Goal: Task Accomplishment & Management: Use online tool/utility

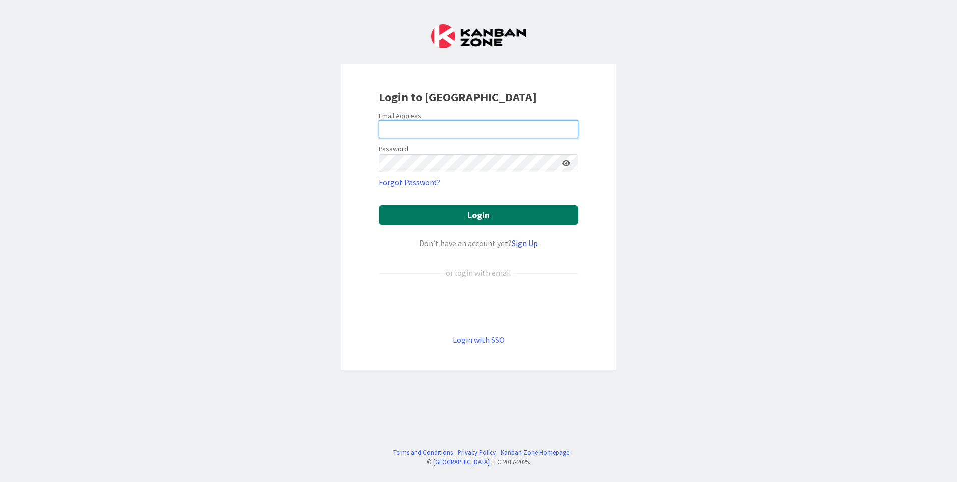
type input "[EMAIL_ADDRESS][DOMAIN_NAME]"
click at [476, 212] on button "Login" at bounding box center [478, 215] width 199 height 20
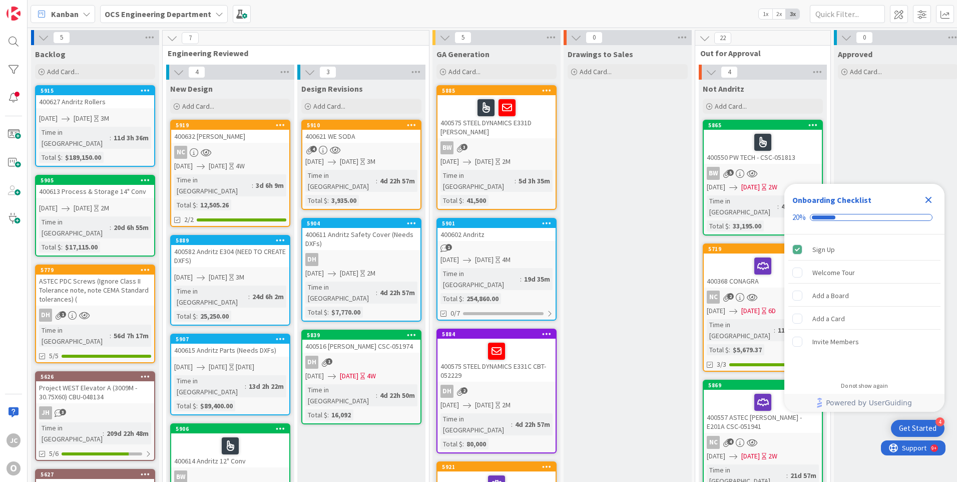
click at [927, 198] on icon "Close Checklist" at bounding box center [929, 200] width 7 height 7
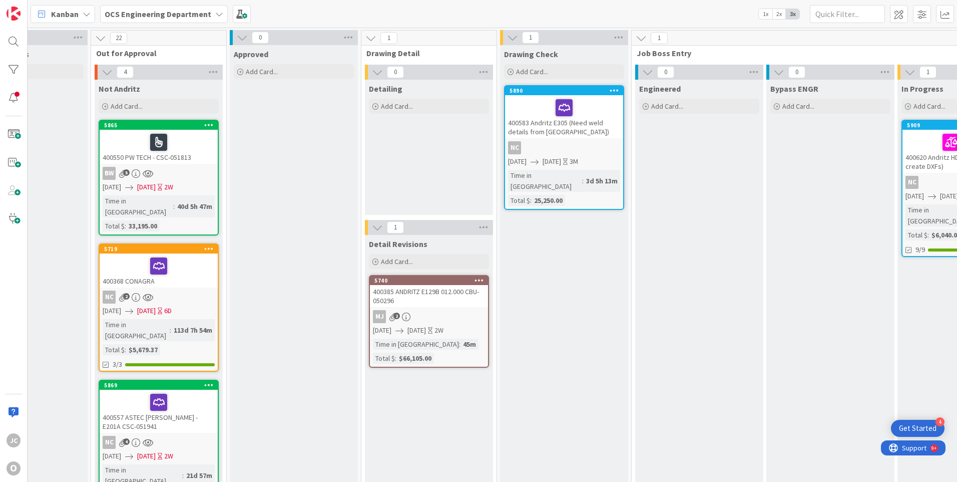
scroll to position [0, 607]
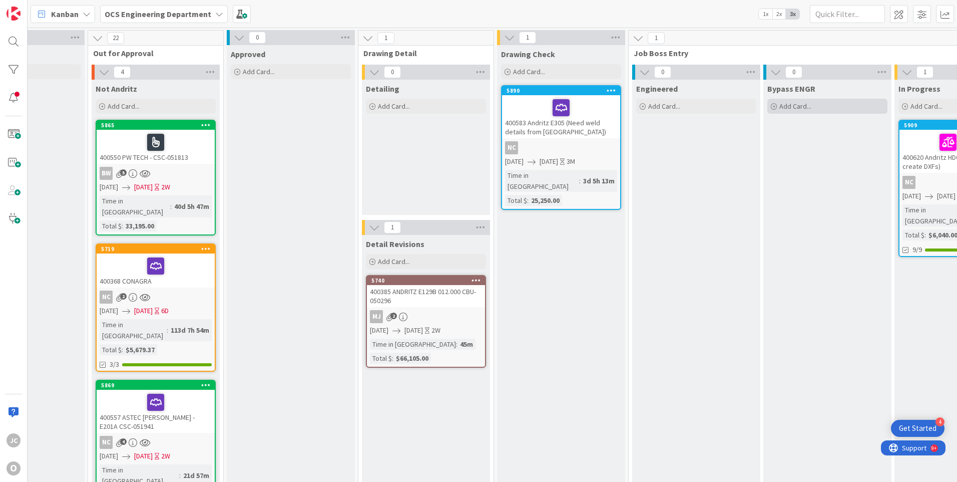
click at [774, 105] on icon at bounding box center [774, 107] width 6 height 6
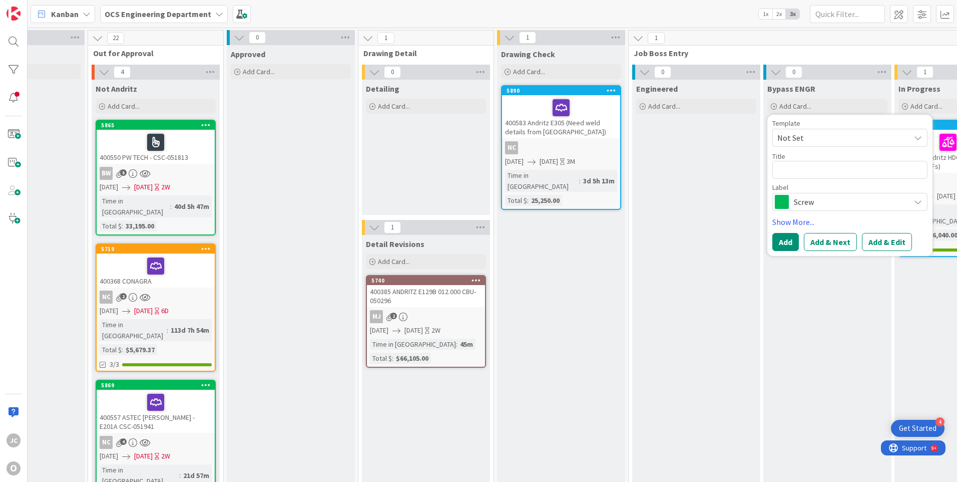
type textarea "x"
type textarea "4"
type textarea "x"
type textarea "40"
type textarea "x"
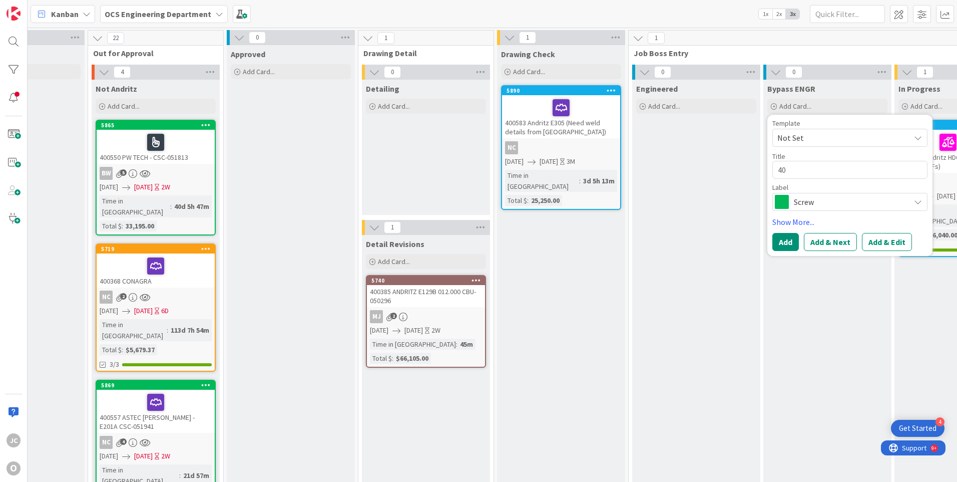
type textarea "400"
type textarea "x"
type textarea "4006"
type textarea "x"
type textarea "40063"
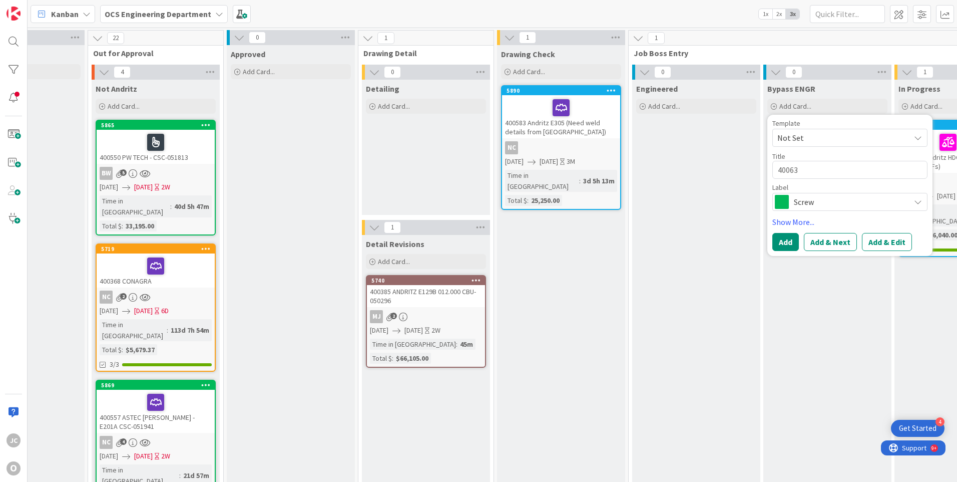
type textarea "x"
type textarea "400636"
type textarea "x"
type textarea "400636"
type textarea "x"
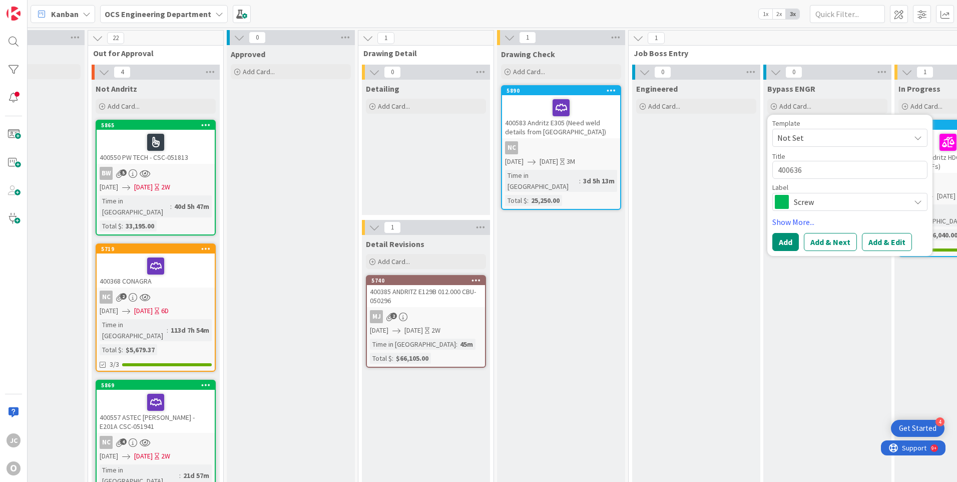
type textarea "400636 m"
type textarea "x"
type textarea "400636 mi"
type textarea "x"
type textarea "400636 mil"
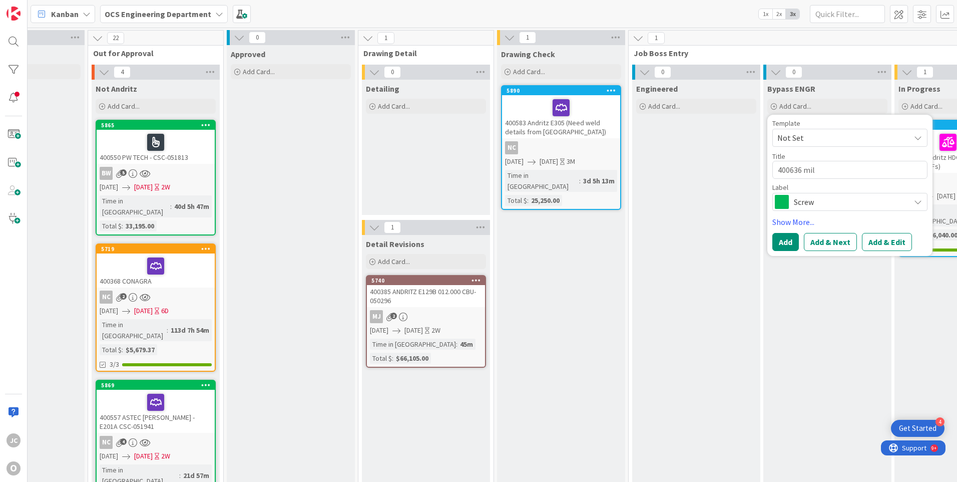
type textarea "x"
type textarea "400636 mill"
type textarea "x"
type textarea "400636 mille"
type textarea "x"
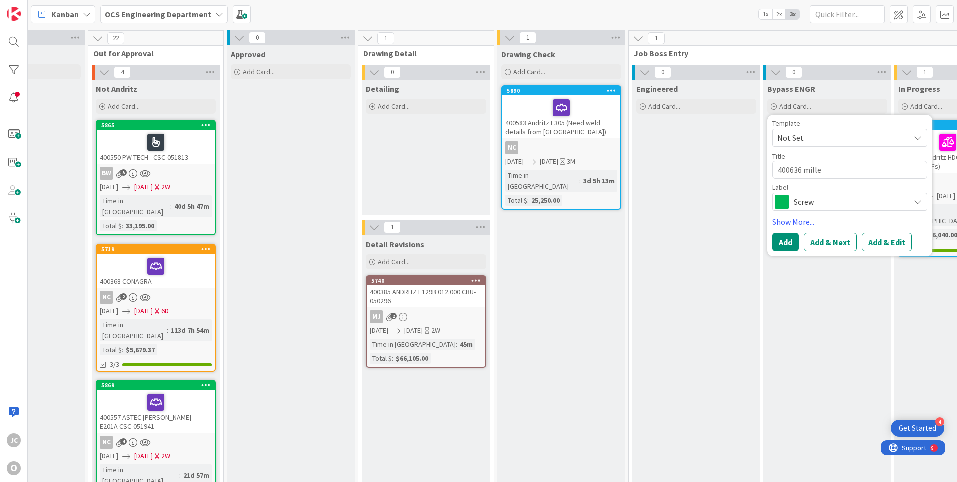
type textarea "400636 [PERSON_NAME]"
type textarea "x"
type textarea "400636 [PERSON_NAME]"
type textarea "x"
type textarea "400636 [PERSON_NAME] c"
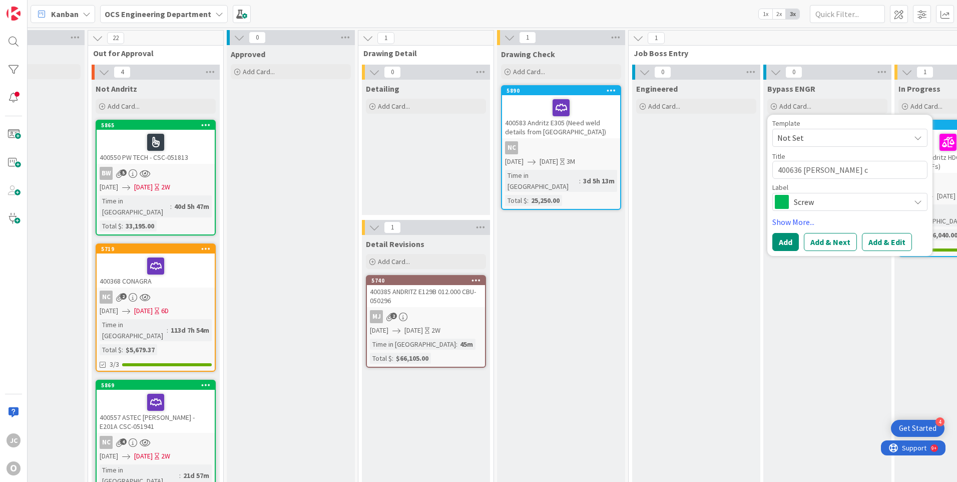
type textarea "x"
type textarea "400636 [PERSON_NAME] co"
type textarea "x"
type textarea "400636 [PERSON_NAME] coo"
type textarea "x"
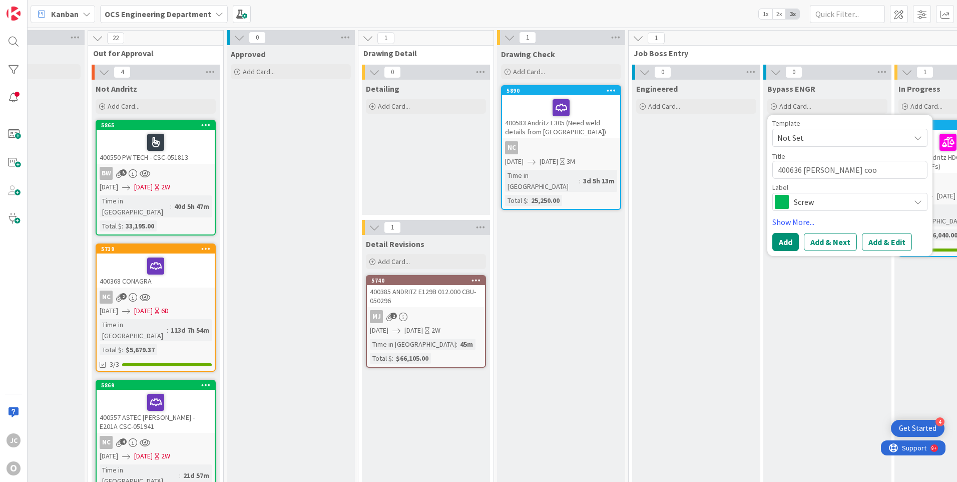
type textarea "400636 [PERSON_NAME] coor"
type textarea "x"
type textarea "400636 [PERSON_NAME] coors"
type textarea "x"
type textarea "400636 [PERSON_NAME] coor"
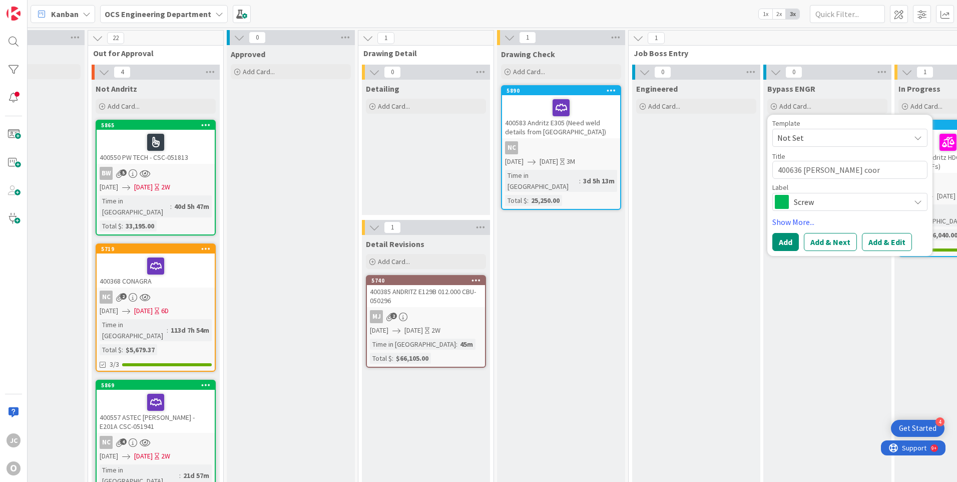
type textarea "x"
type textarea "400636 [PERSON_NAME] coo"
type textarea "x"
type textarea "400636 [PERSON_NAME] co"
type textarea "x"
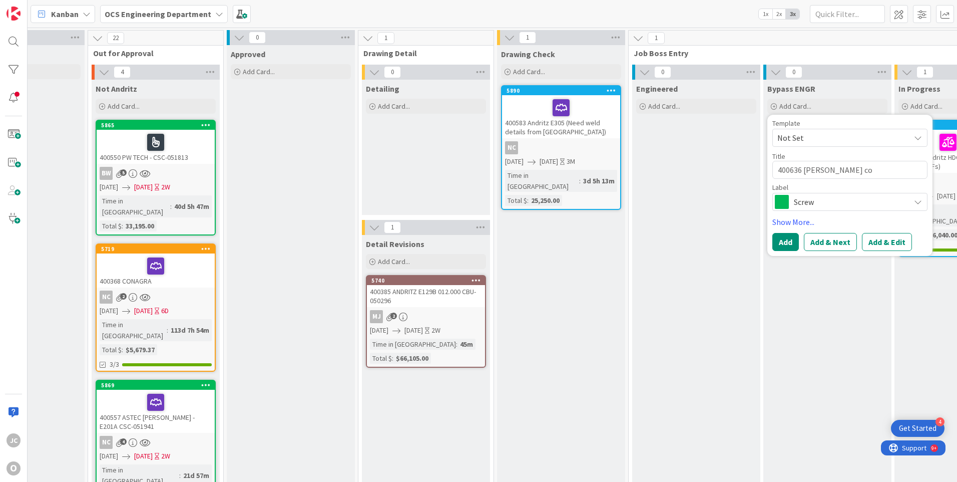
type textarea "400636 [PERSON_NAME] c"
type textarea "x"
type textarea "400636 [PERSON_NAME]"
type textarea "x"
type textarea "400636 [PERSON_NAME]"
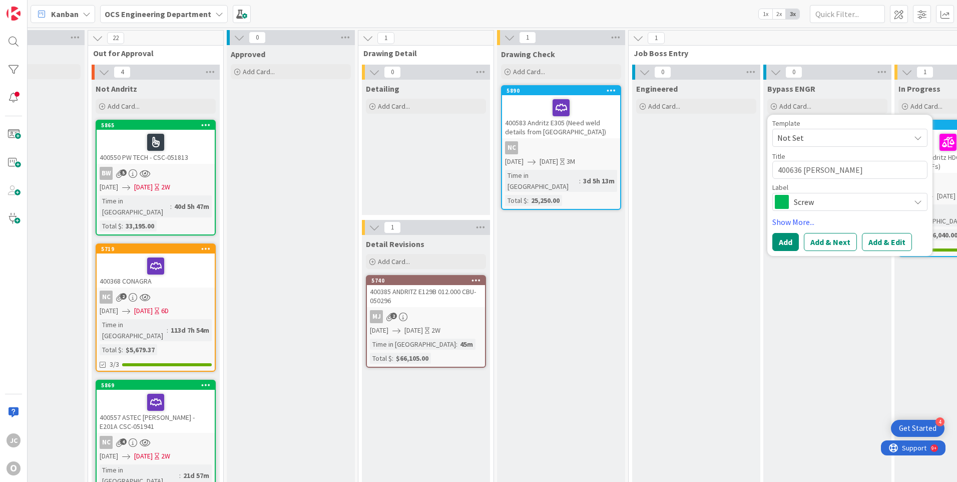
type textarea "x"
type textarea "400636 mille"
type textarea "x"
type textarea "400636 mill"
type textarea "x"
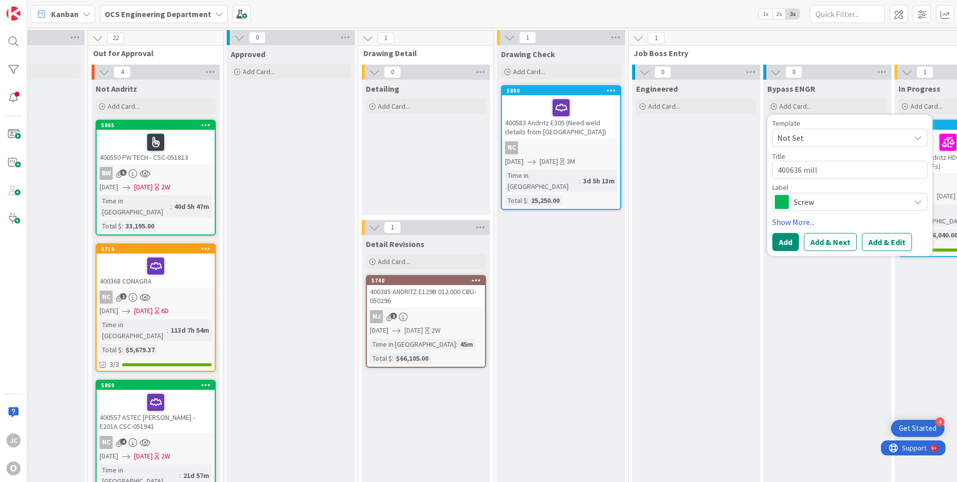
type textarea "400636 mil"
type textarea "x"
type textarea "400636 mi"
type textarea "x"
type textarea "400636 m"
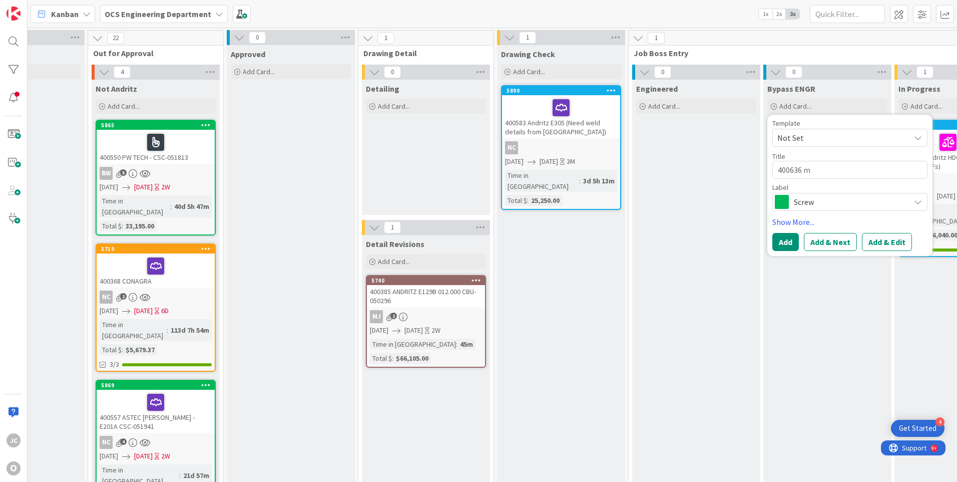
type textarea "x"
type textarea "400636"
type textarea "x"
type textarea "400636 M"
type textarea "x"
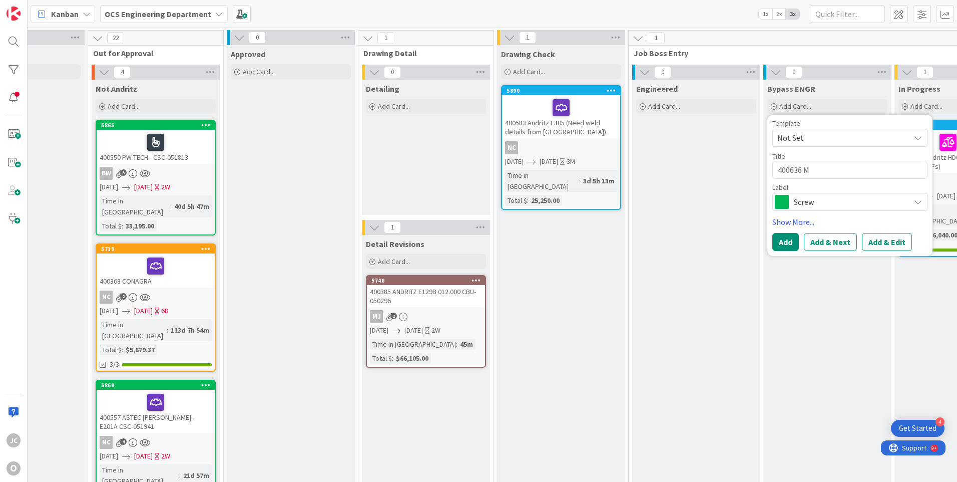
type textarea "400636 MI"
type textarea "x"
type textarea "400636 MIL"
type textarea "x"
type textarea "400636 MILL"
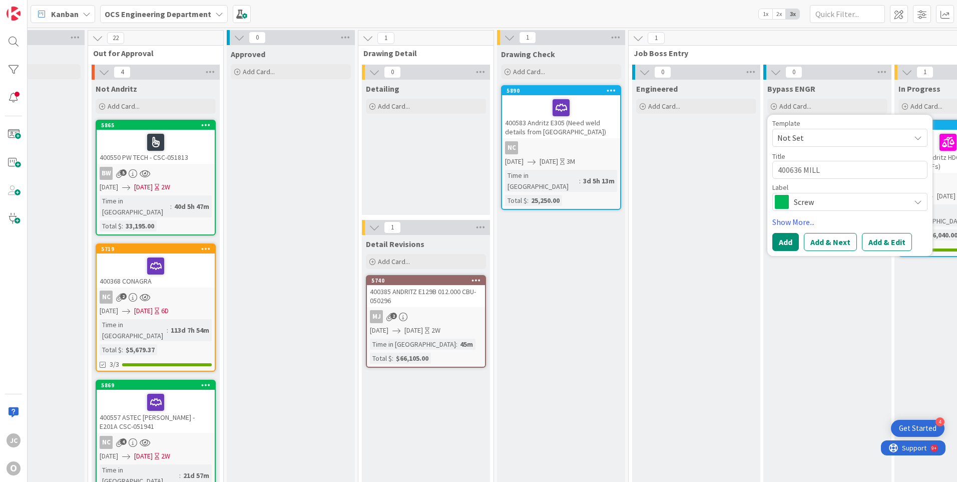
type textarea "x"
type textarea "400636 MILLE"
type textarea "x"
type textarea "400636 [PERSON_NAME]"
type textarea "x"
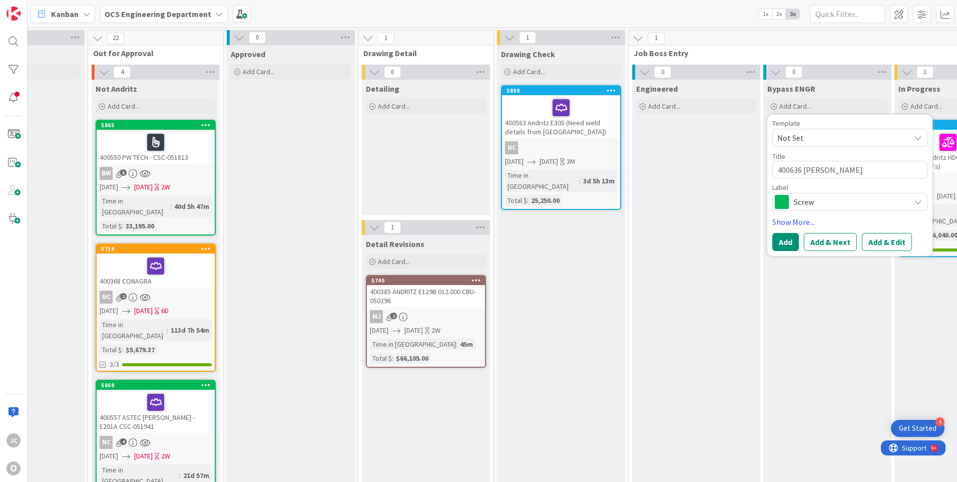
type textarea "400636 [PERSON_NAME]"
type textarea "x"
type textarea "400636 [PERSON_NAME] C"
type textarea "x"
type textarea "400636 [PERSON_NAME] CO"
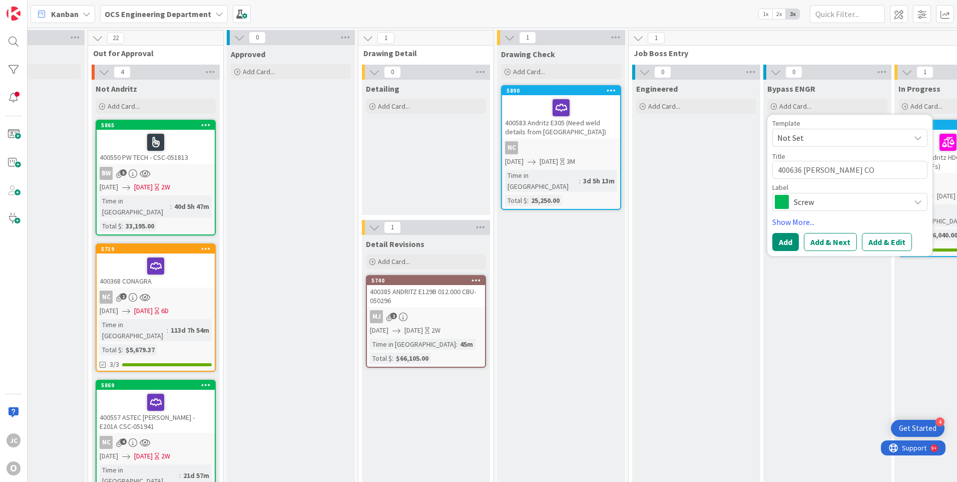
type textarea "x"
type textarea "400636 [PERSON_NAME] COO"
type textarea "x"
type textarea "400636 [PERSON_NAME] COOO"
type textarea "x"
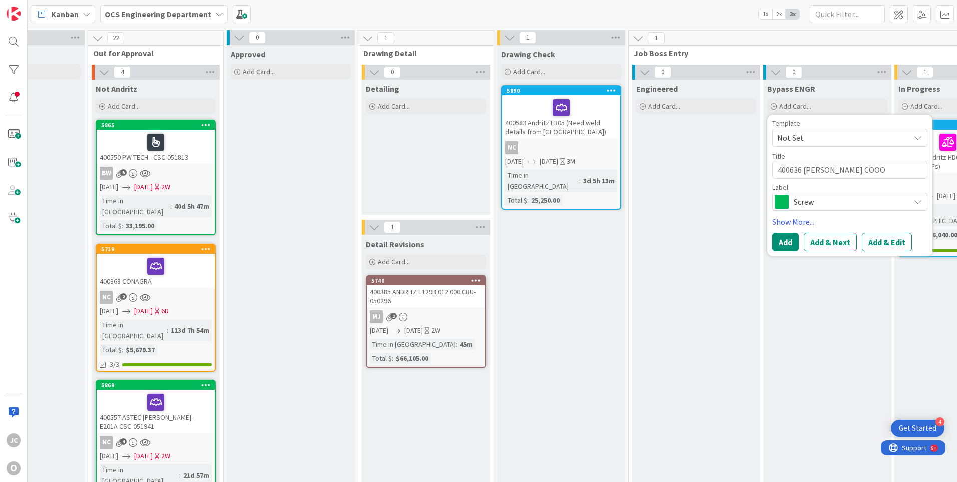
type textarea "400636 [PERSON_NAME] COOOR"
type textarea "x"
type textarea "400636 [PERSON_NAME] COOO"
type textarea "x"
type textarea "400636 [PERSON_NAME] COO"
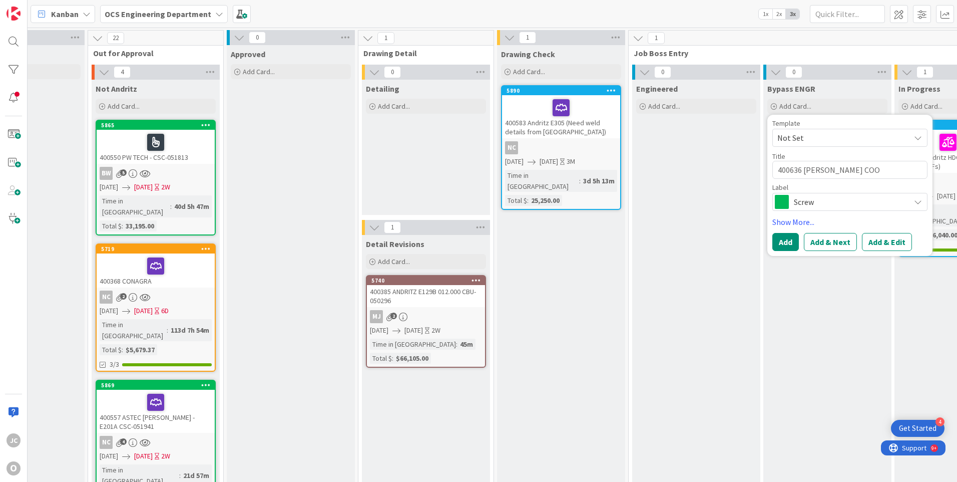
type textarea "x"
type textarea "400636 [PERSON_NAME] COOR"
type textarea "x"
type textarea "400636 [PERSON_NAME] COORS"
click at [825, 202] on span "Screw" at bounding box center [849, 202] width 111 height 14
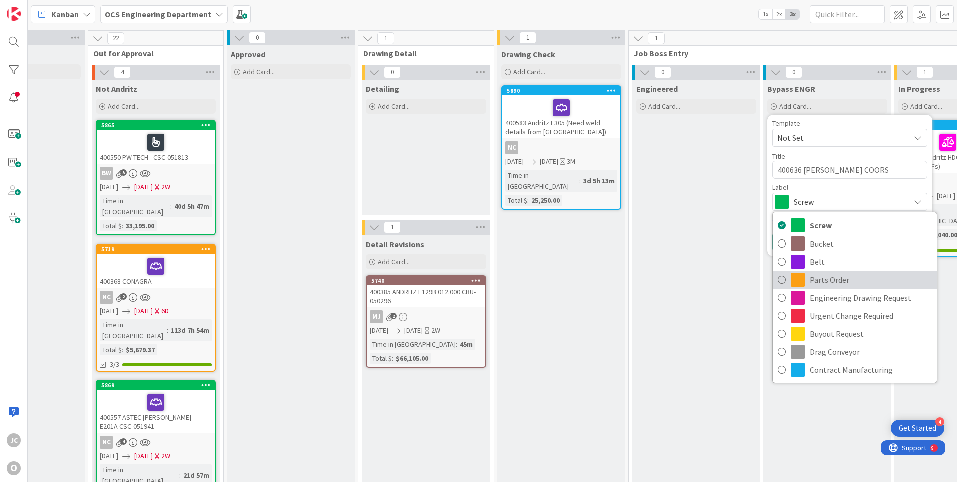
click at [817, 278] on span "Parts Order" at bounding box center [871, 279] width 122 height 15
type textarea "x"
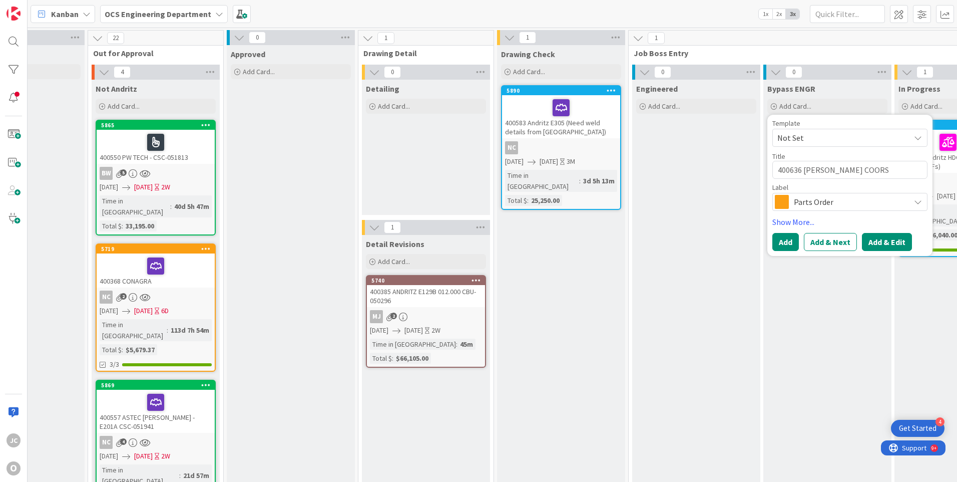
click at [870, 242] on button "Add & Edit" at bounding box center [887, 242] width 50 height 18
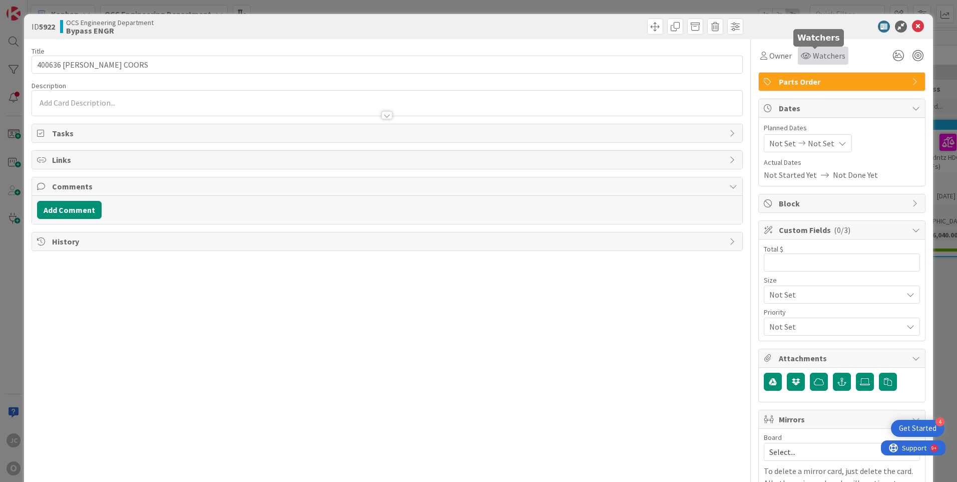
click at [814, 58] on span "Watchers" at bounding box center [829, 56] width 33 height 12
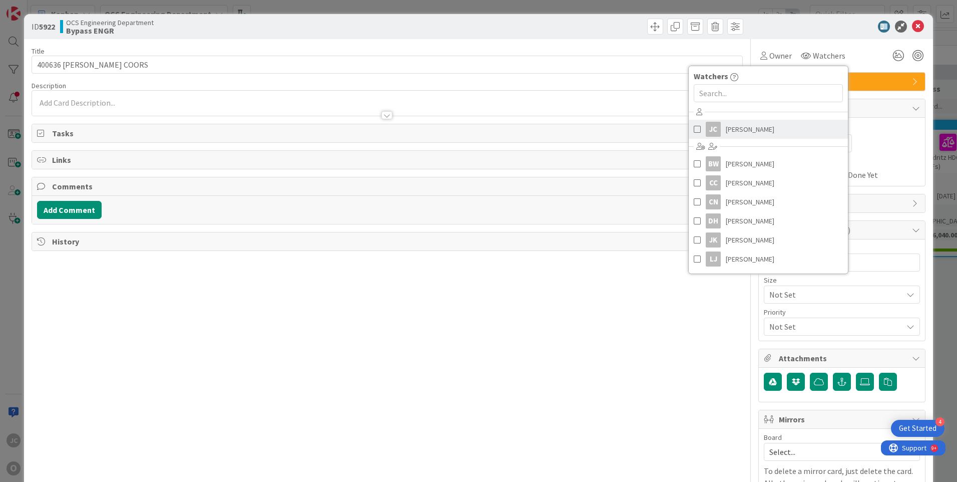
click at [739, 131] on span "[PERSON_NAME]" at bounding box center [750, 129] width 49 height 15
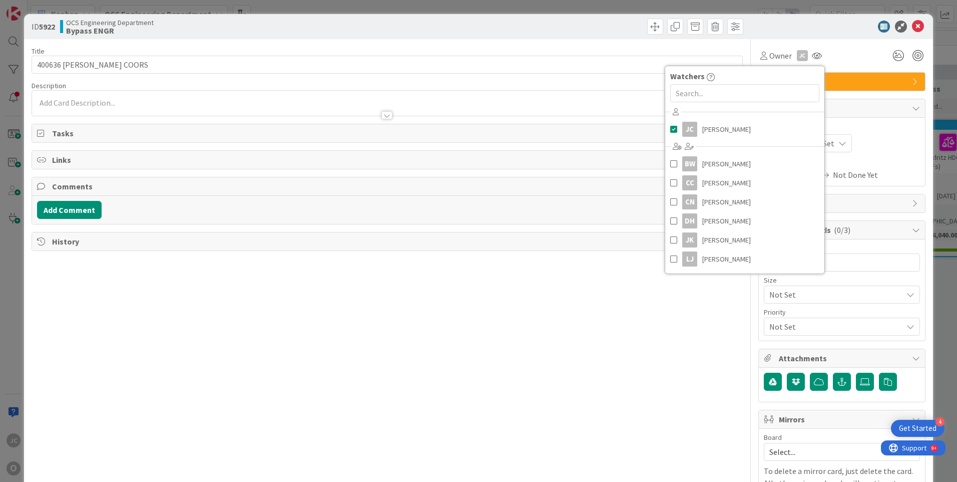
click at [876, 157] on div "Planned Dates Not Set Not Set Actual Dates Not Started Yet Not Done Yet" at bounding box center [842, 152] width 156 height 58
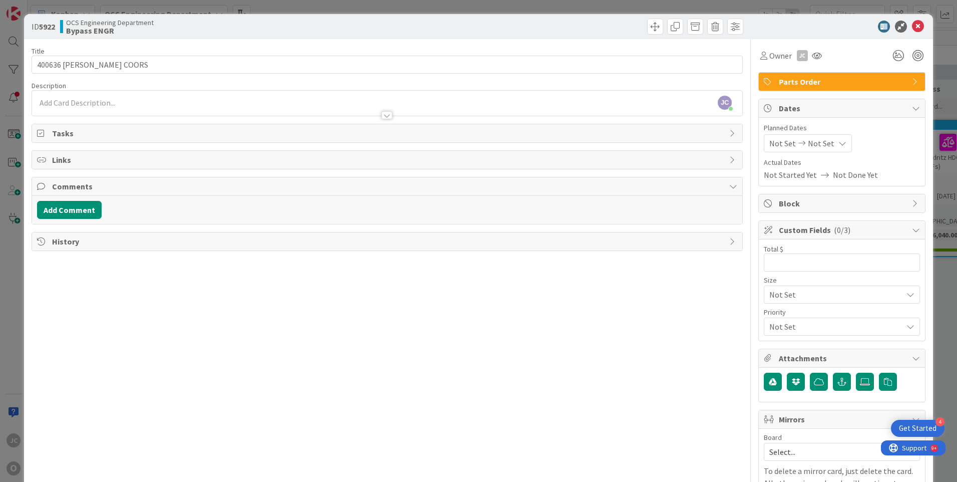
click at [779, 142] on span "Not Set" at bounding box center [783, 143] width 27 height 12
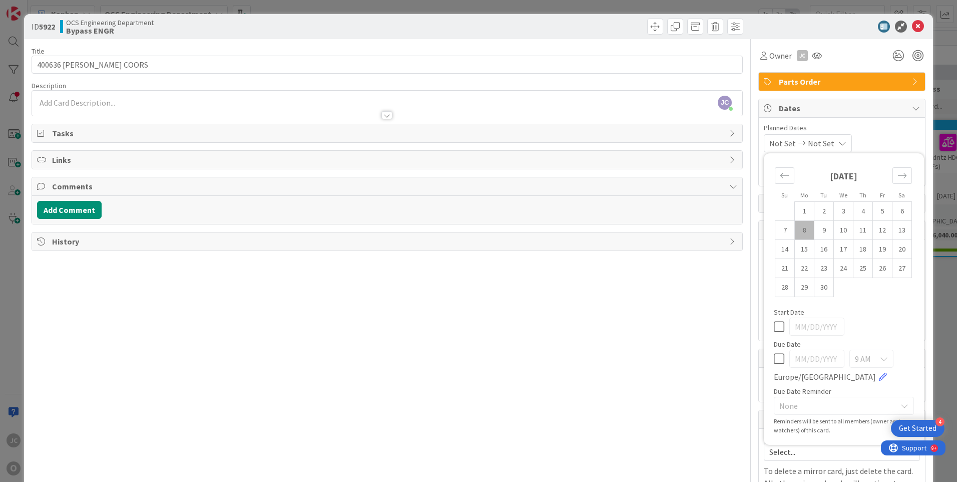
click at [799, 230] on td "8" at bounding box center [805, 230] width 20 height 19
type input "[DATE]"
click at [832, 144] on span "Not Set" at bounding box center [819, 143] width 27 height 12
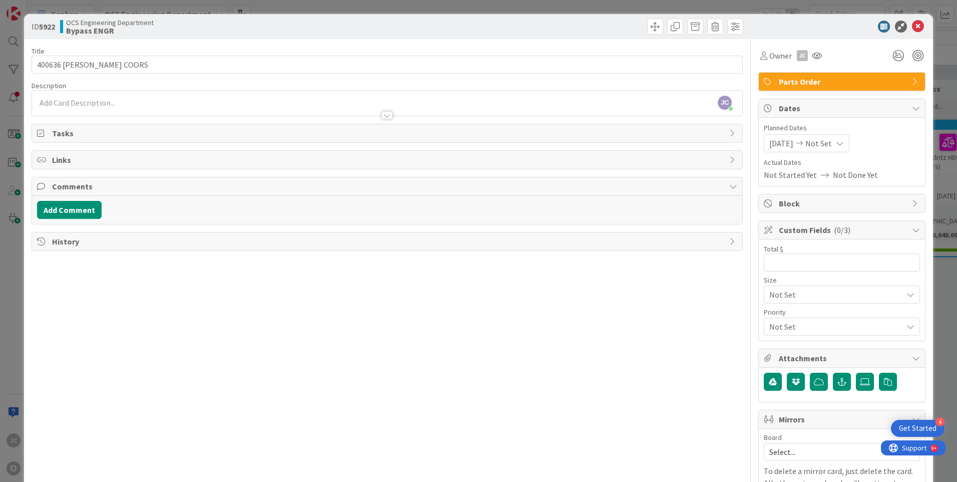
click at [843, 145] on icon at bounding box center [840, 143] width 8 height 8
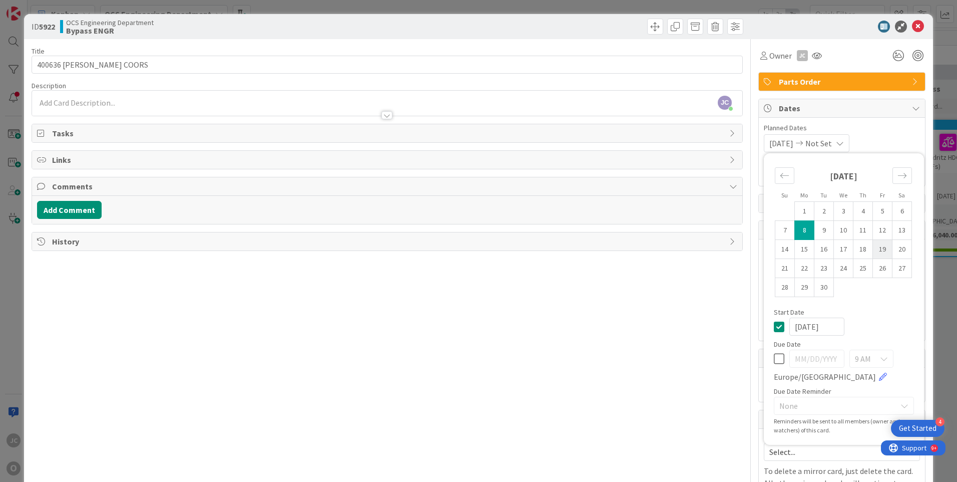
click at [874, 249] on td "19" at bounding box center [883, 249] width 20 height 19
type input "[DATE]"
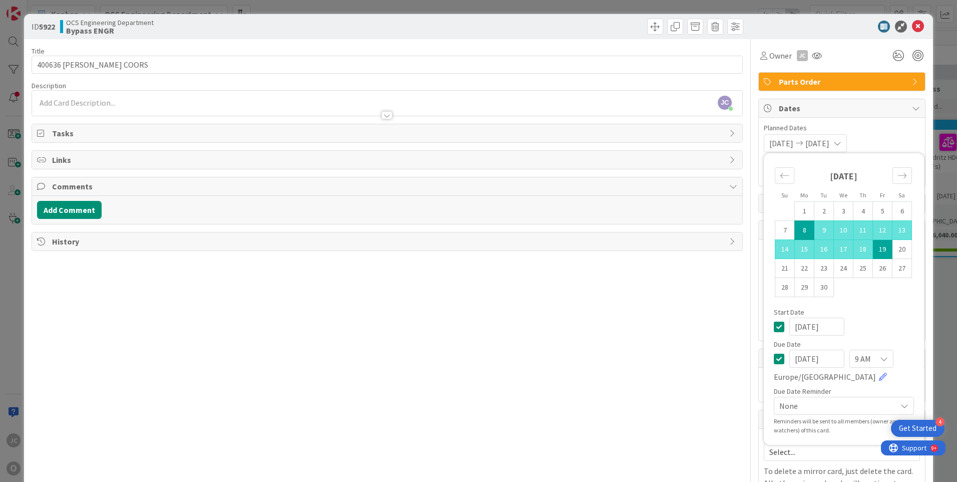
click at [715, 304] on div "Title 19 / 128 400636 [PERSON_NAME] COORS Description [PERSON_NAME] just joined…" at bounding box center [388, 286] width 712 height 494
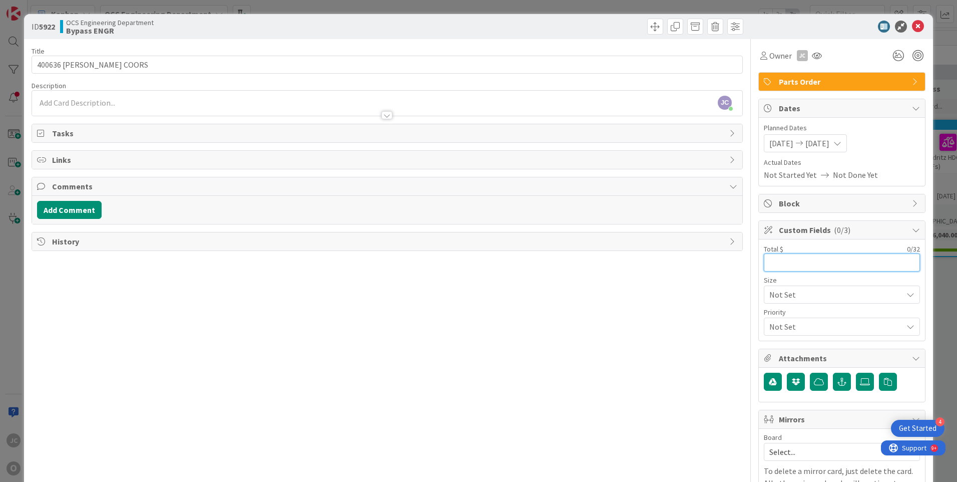
click at [773, 264] on input "text" at bounding box center [842, 262] width 156 height 18
click at [771, 263] on input "text" at bounding box center [842, 262] width 156 height 18
type input "336.97"
click at [860, 378] on icon at bounding box center [865, 382] width 10 height 8
click at [856, 373] on input "file" at bounding box center [856, 373] width 0 height 0
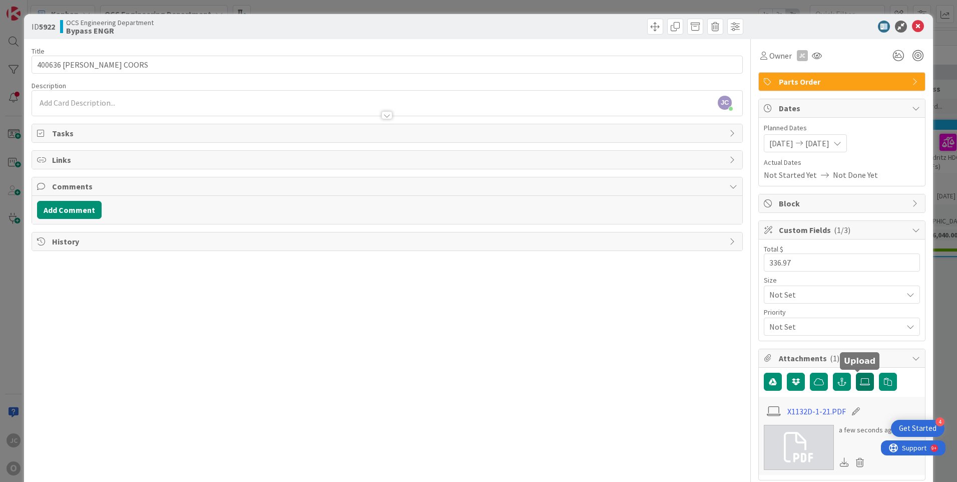
click at [860, 383] on icon at bounding box center [865, 382] width 10 height 8
click at [856, 373] on input "file" at bounding box center [856, 373] width 0 height 0
click at [860, 380] on icon at bounding box center [865, 382] width 10 height 8
click at [856, 373] on input "file" at bounding box center [856, 373] width 0 height 0
click at [860, 378] on icon at bounding box center [865, 382] width 10 height 8
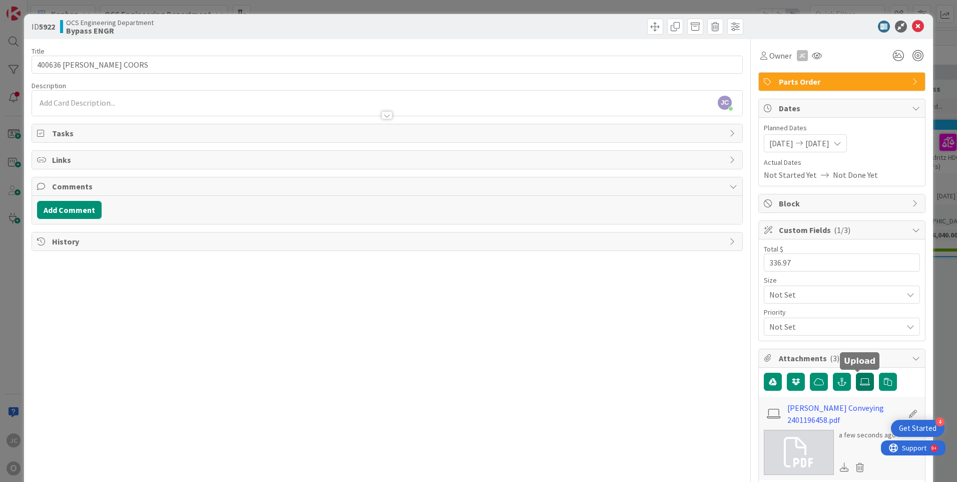
click at [856, 373] on input "file" at bounding box center [856, 373] width 0 height 0
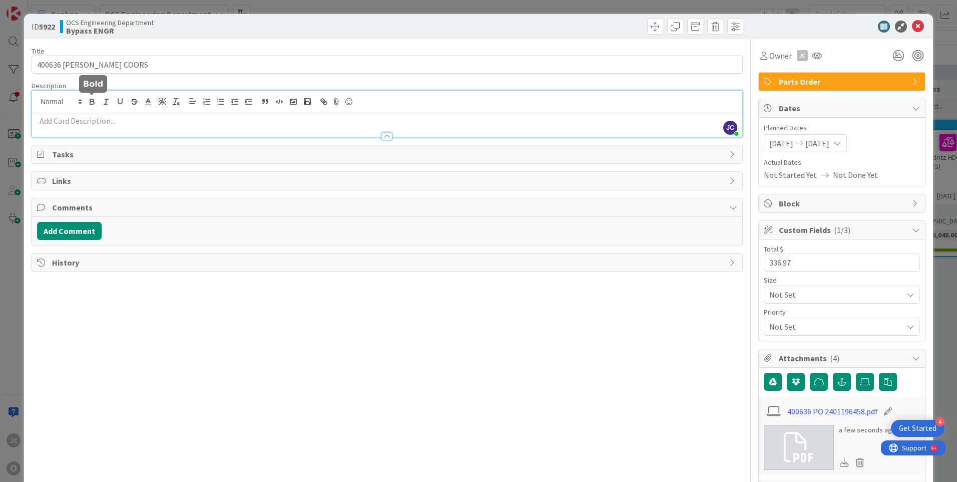
click at [92, 97] on div "[PERSON_NAME] just joined" at bounding box center [387, 114] width 711 height 46
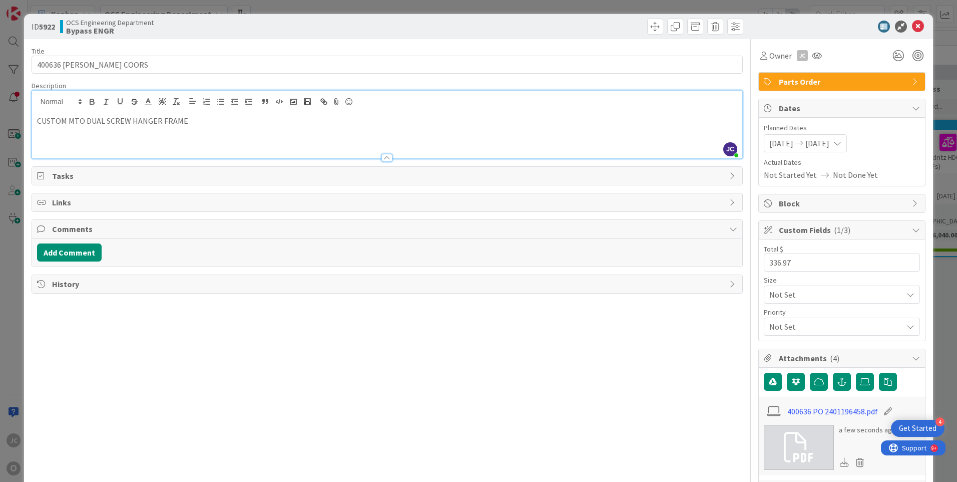
click at [182, 122] on p "CUSTOM MTO DUAL SCREW HANGER FRAME" at bounding box center [387, 121] width 701 height 12
